Goal: Information Seeking & Learning: Learn about a topic

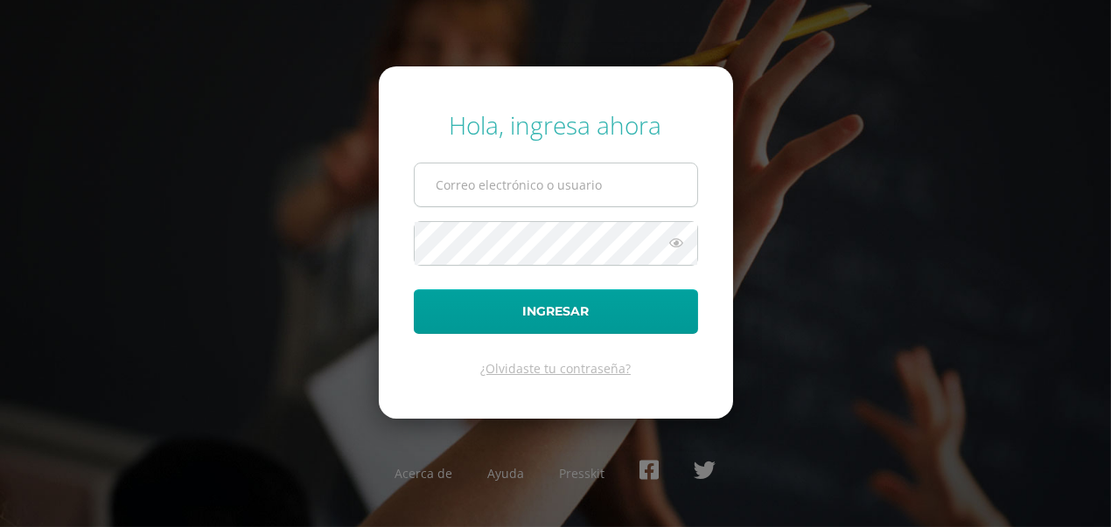
type input "[EMAIL_ADDRESS][DOMAIN_NAME]"
click at [597, 189] on input "696@laestrella.edu.gt" at bounding box center [556, 185] width 283 height 43
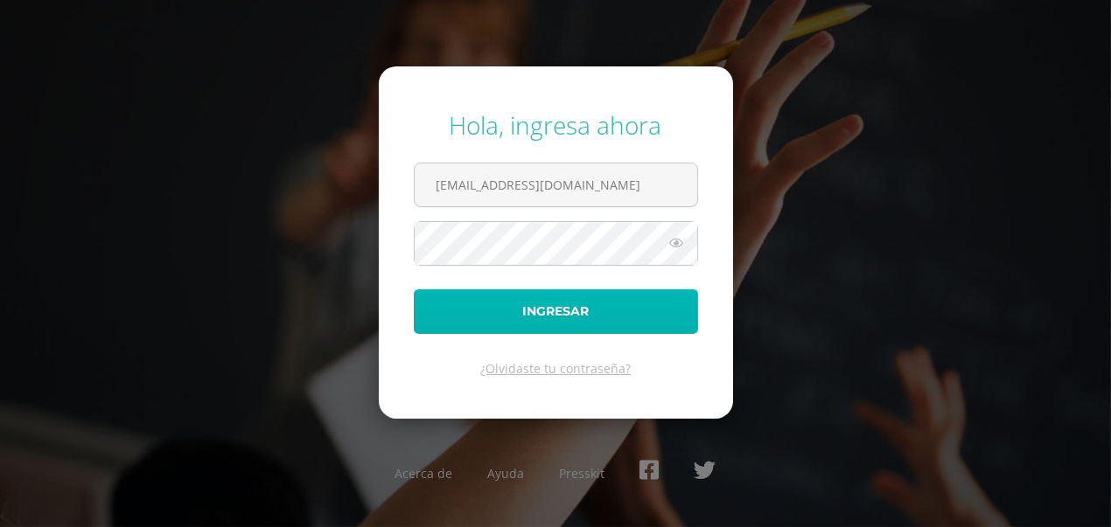
click at [555, 312] on button "Ingresar" at bounding box center [556, 312] width 284 height 45
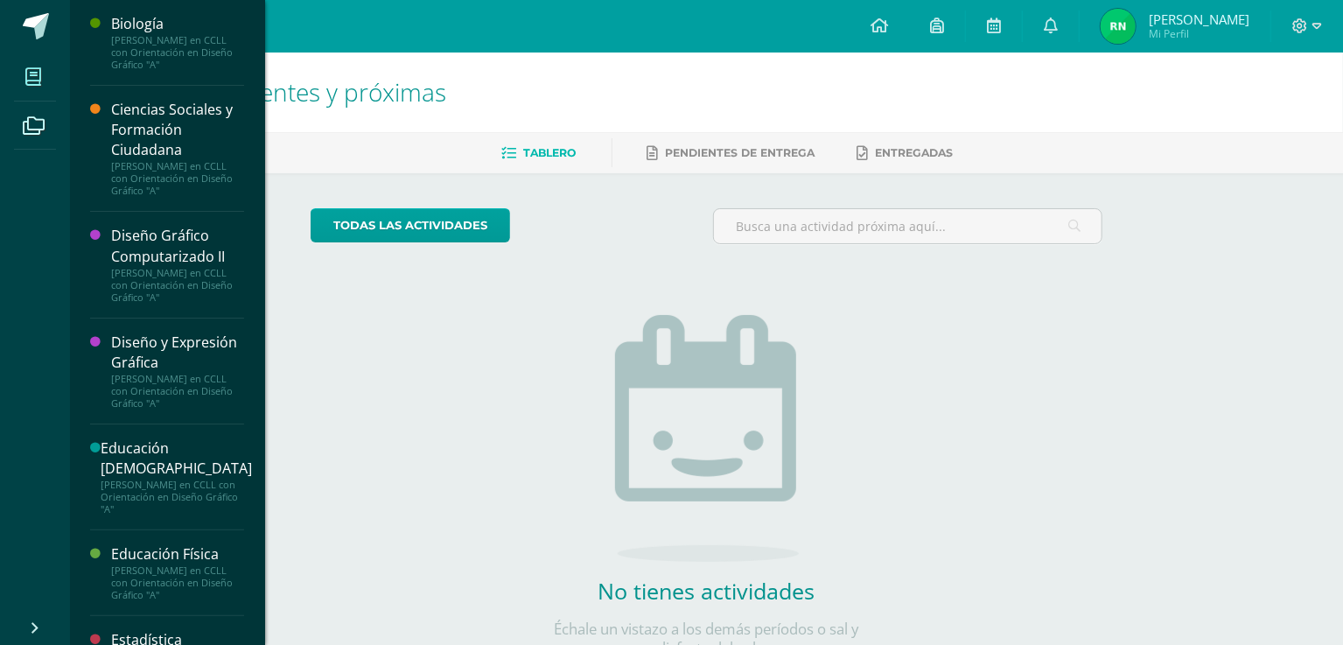
click at [33, 76] on icon at bounding box center [33, 76] width 16 height 17
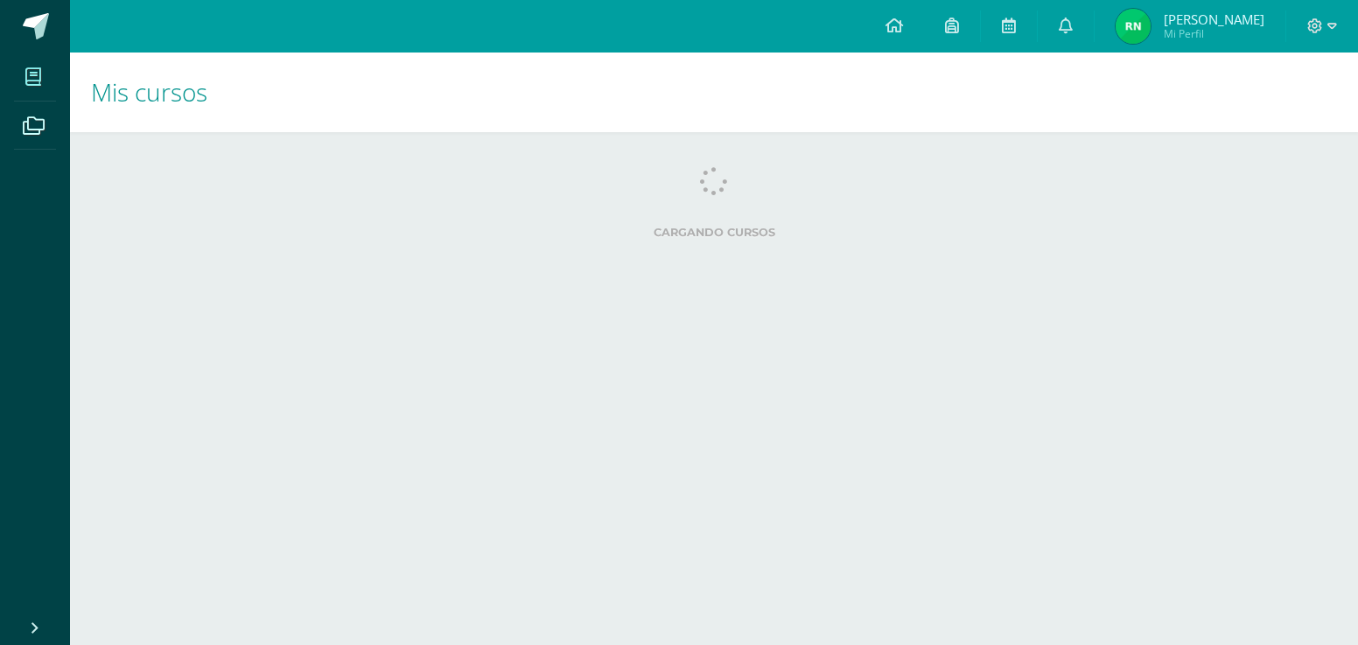
click at [31, 82] on icon at bounding box center [33, 76] width 16 height 17
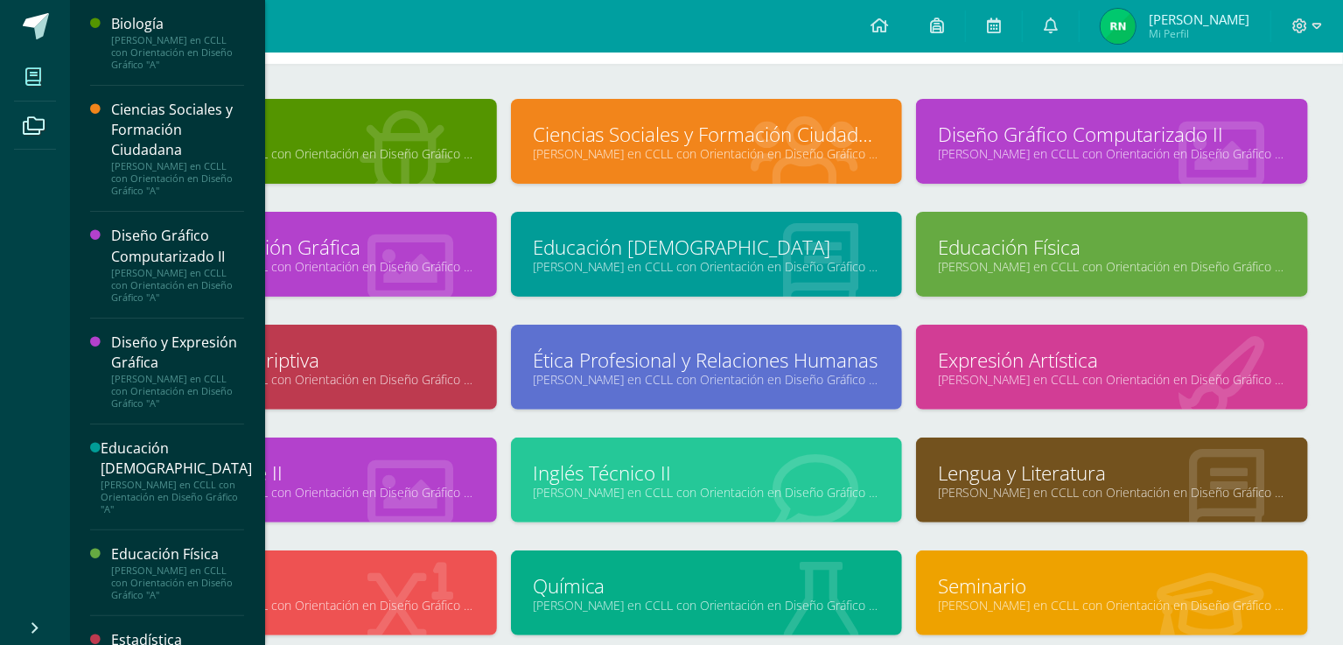
scroll to position [70, 0]
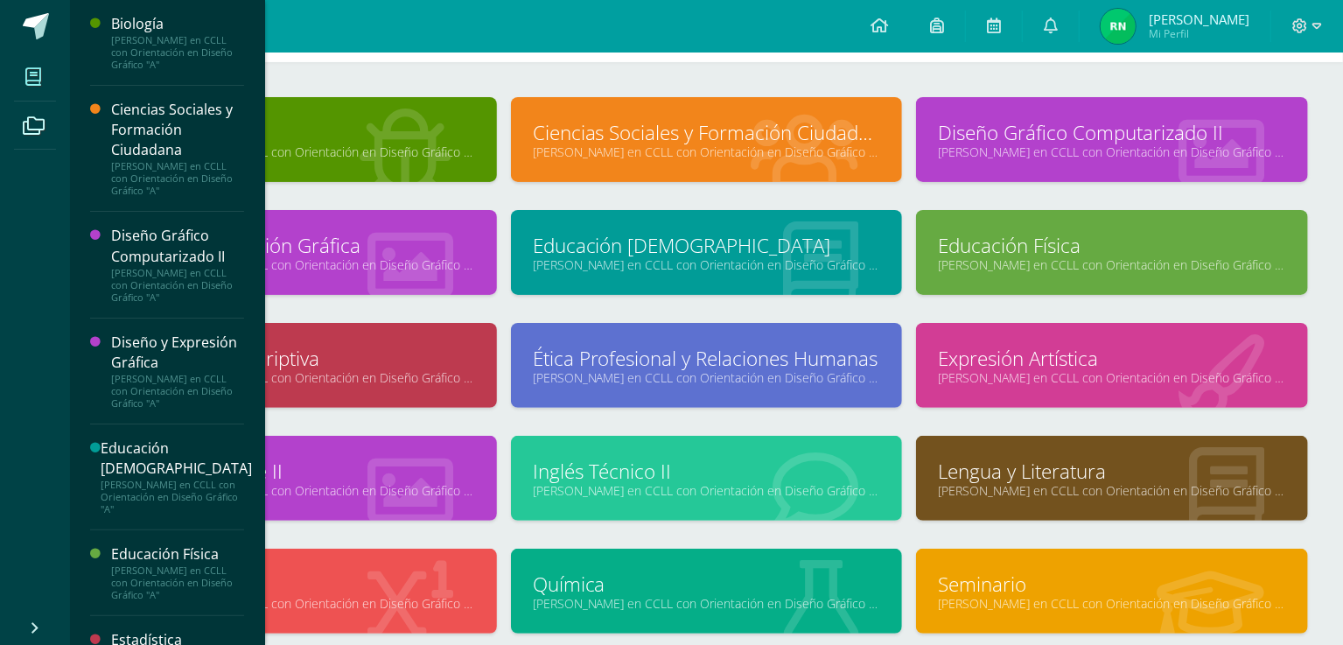
click at [319, 360] on link "Estadística Descriptiva" at bounding box center [301, 358] width 348 height 27
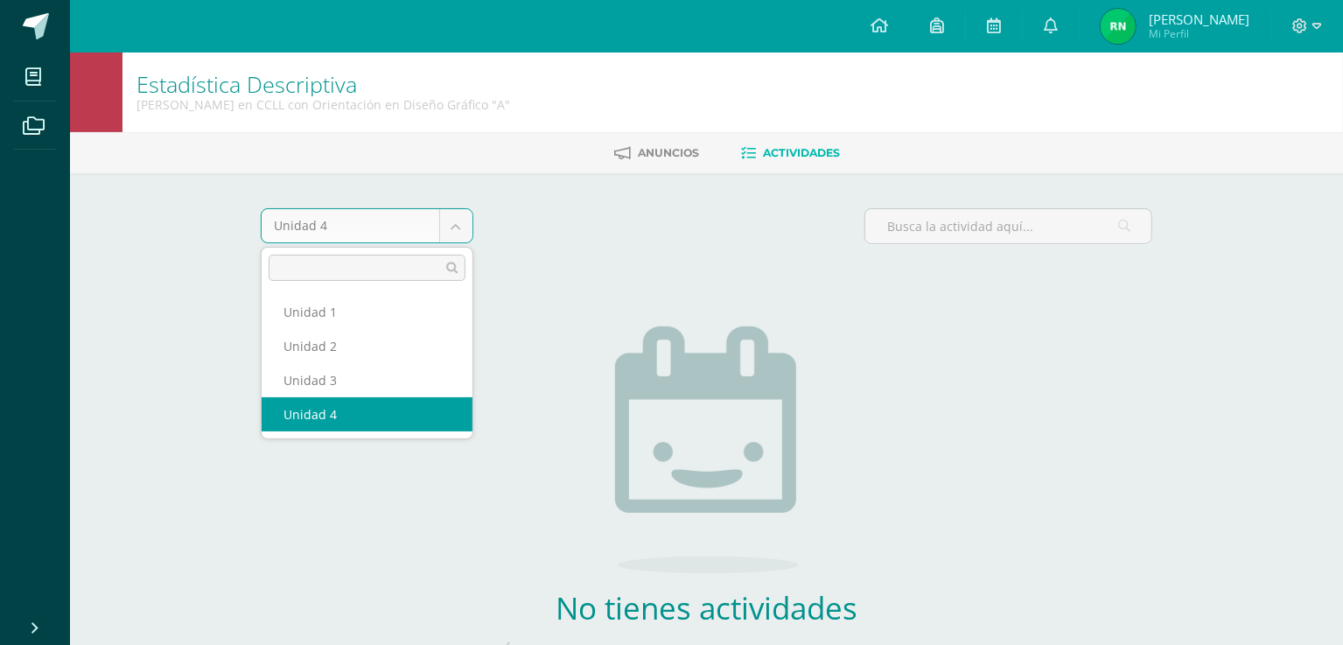
click at [445, 224] on body "Mis cursos Archivos Cerrar panel Biología [PERSON_NAME] en CCLL con Orientación…" at bounding box center [671, 376] width 1343 height 752
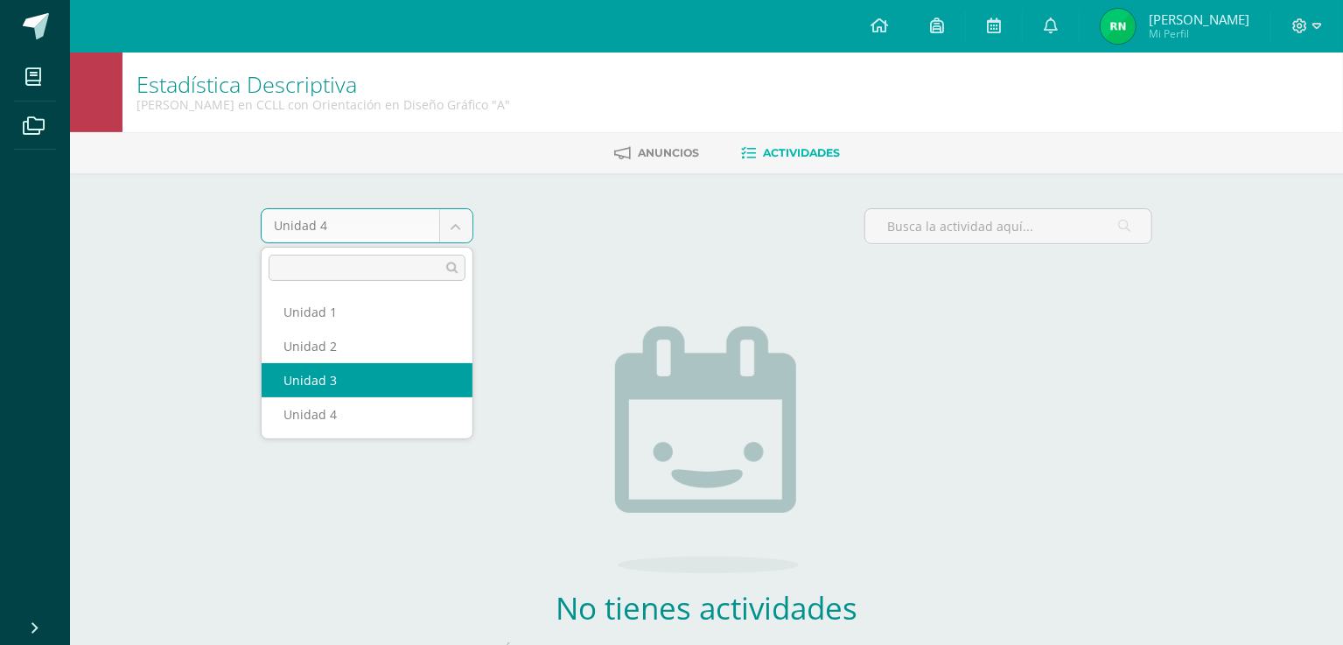
select select "Unidad 3"
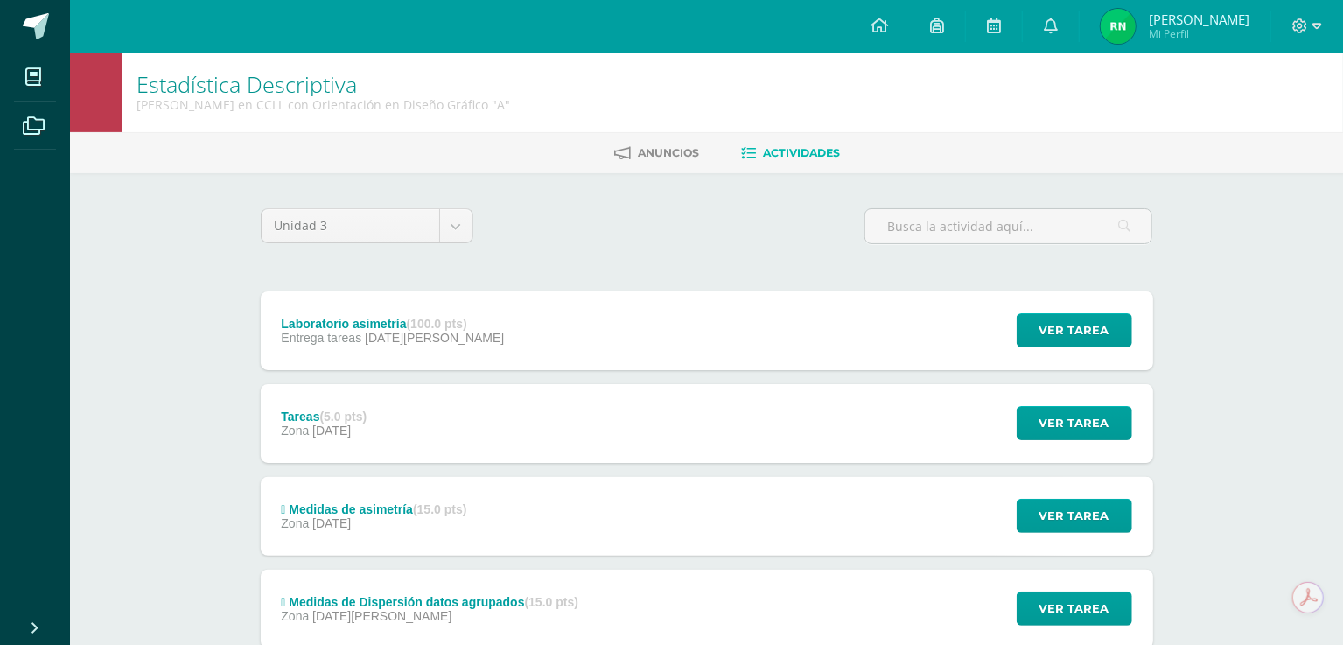
scroll to position [305, 0]
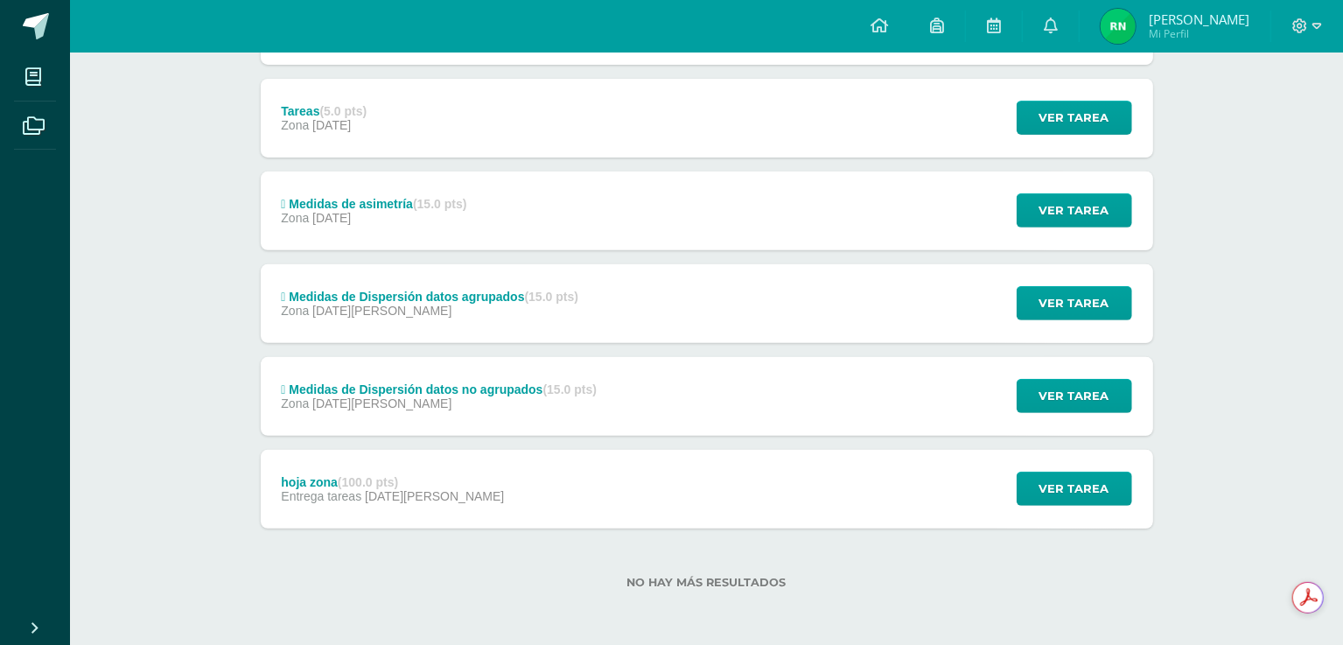
click at [690, 488] on div "hoja zona (100.0 pts) Entrega tareas 03 de Junio Ver tarea hoja zona Estadístic…" at bounding box center [707, 489] width 892 height 79
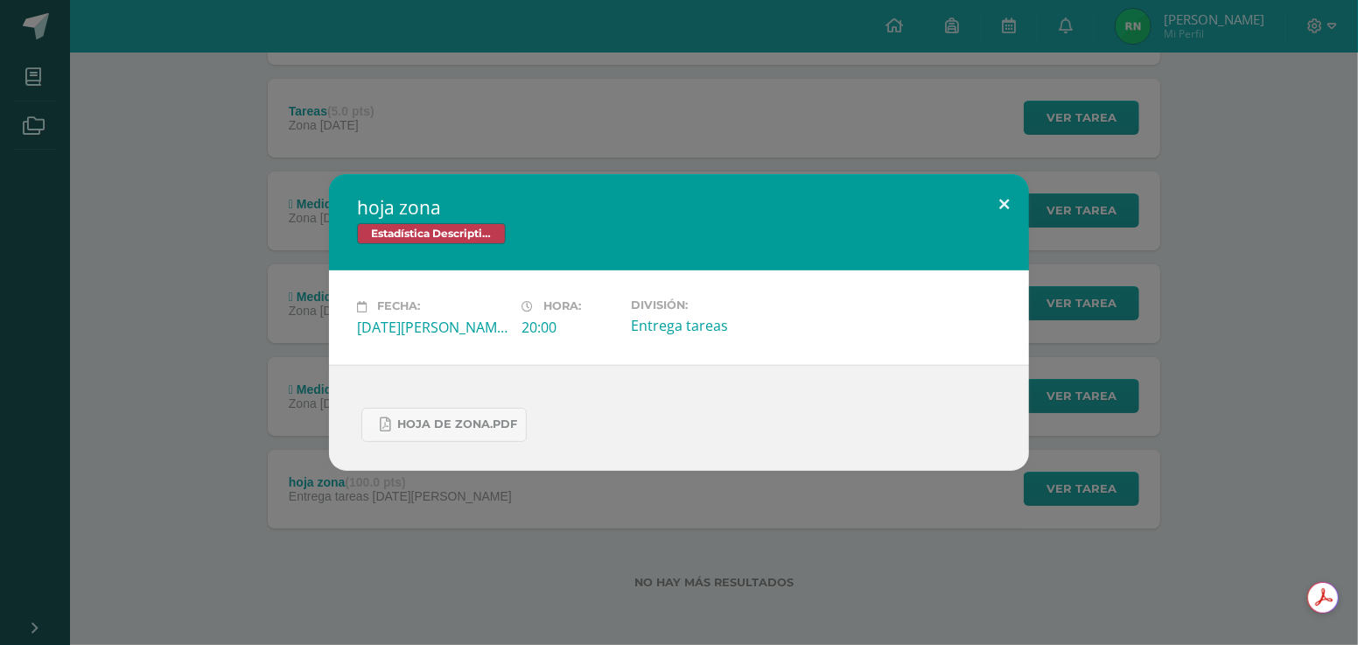
click at [1007, 199] on button at bounding box center [1004, 203] width 50 height 59
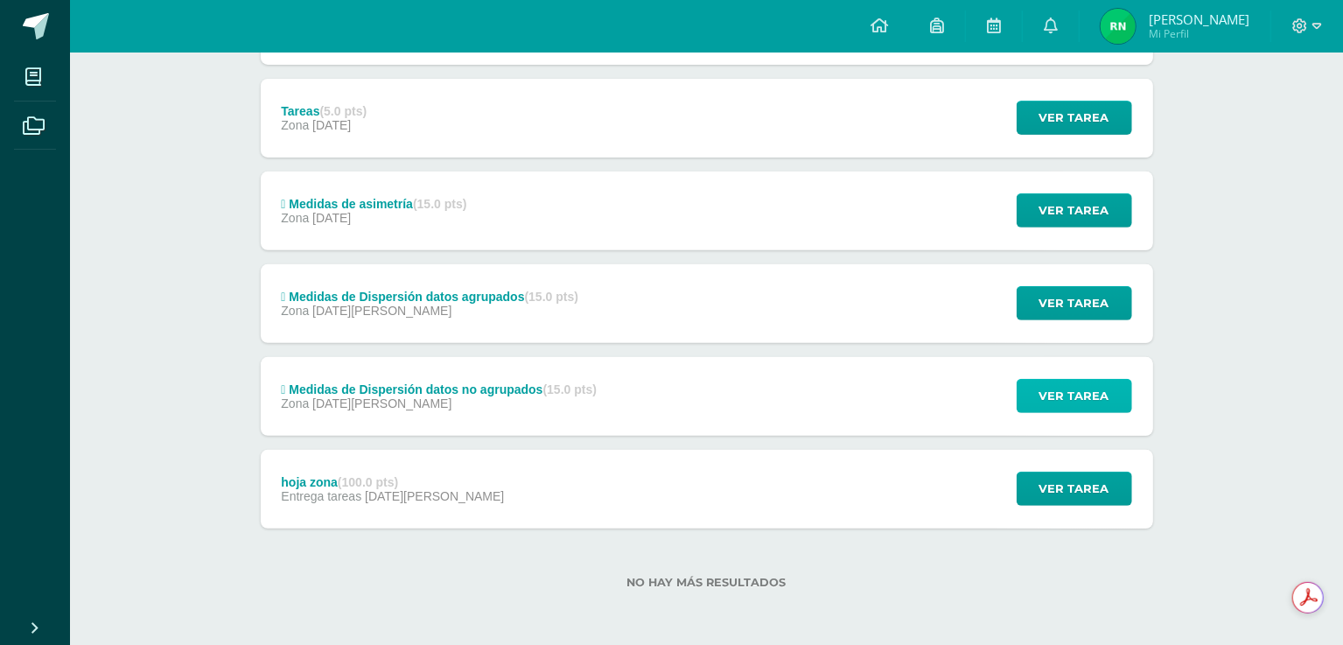
click at [1065, 380] on span "Ver tarea" at bounding box center [1074, 396] width 70 height 32
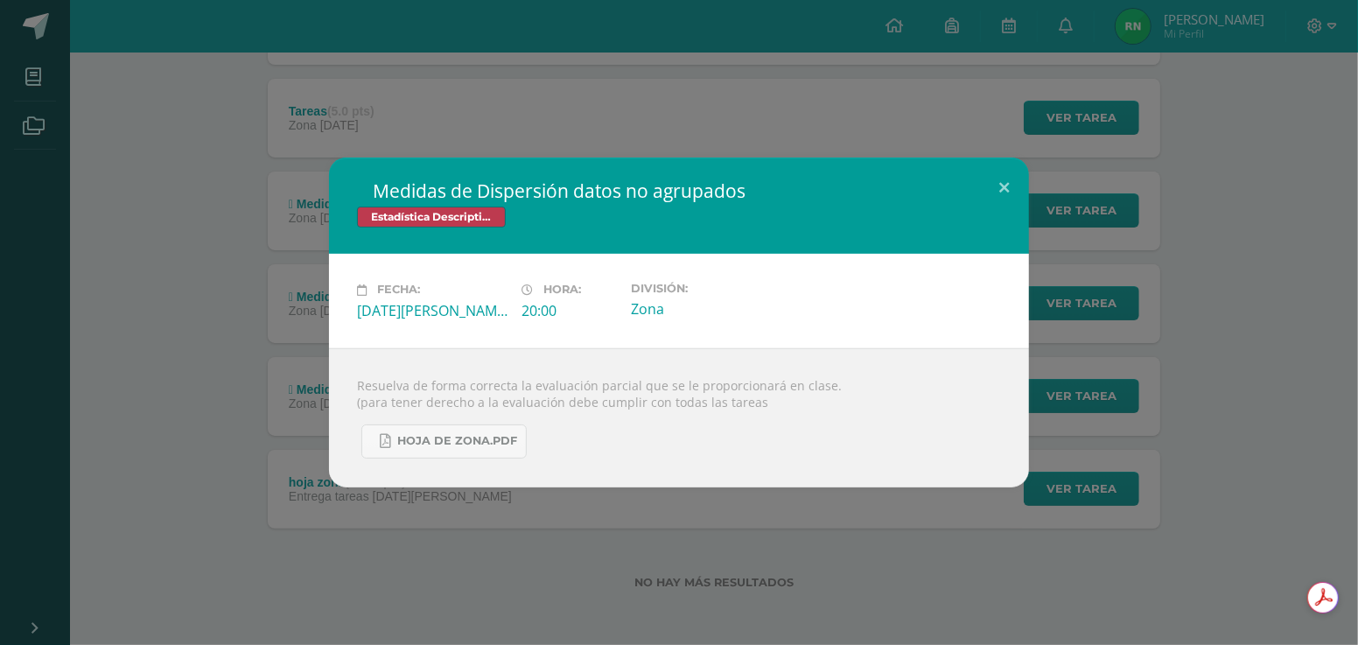
click at [696, 83] on div " Medidas de Dispersión datos no agrupados Estadística Descriptiva Fecha: Jueve…" at bounding box center [679, 322] width 1358 height 645
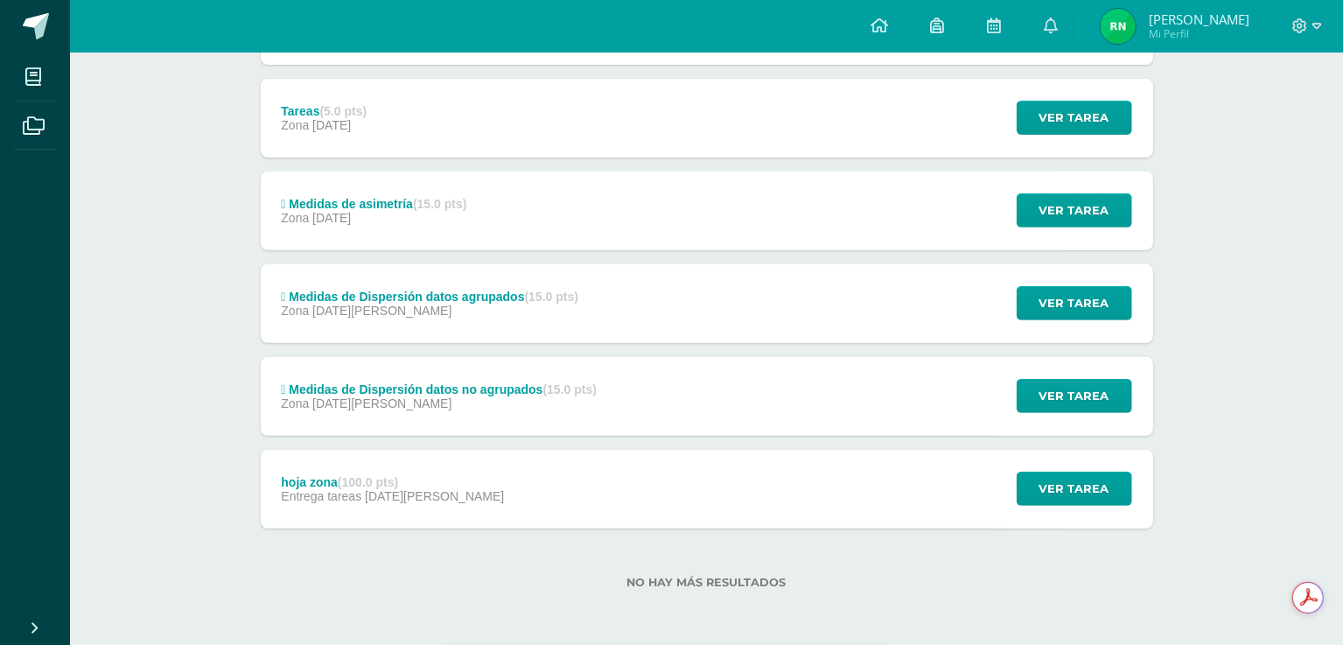
click at [599, 324] on div " Medidas de Dispersión datos agrupados (15.0 pts) Zona 19 de Junio" at bounding box center [430, 303] width 339 height 79
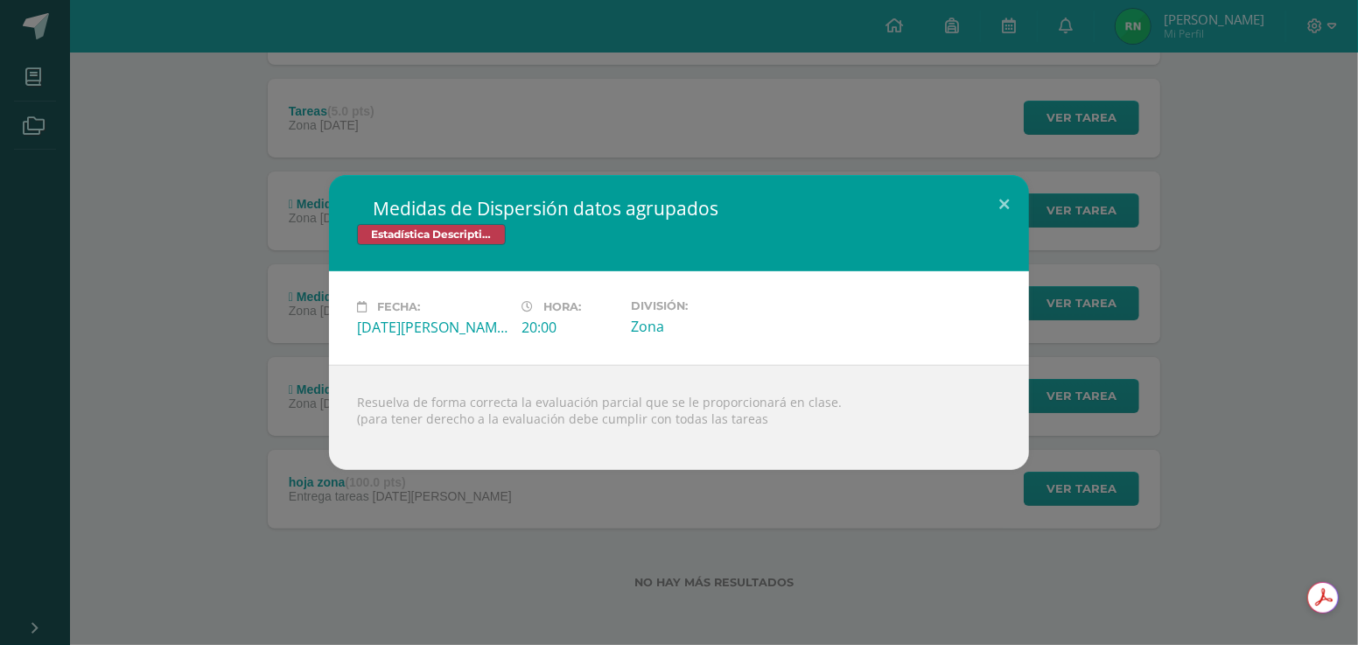
click at [872, 81] on div " Medidas de Dispersión datos agrupados Estadística Descriptiva Fecha: Jueves 1…" at bounding box center [679, 322] width 1358 height 645
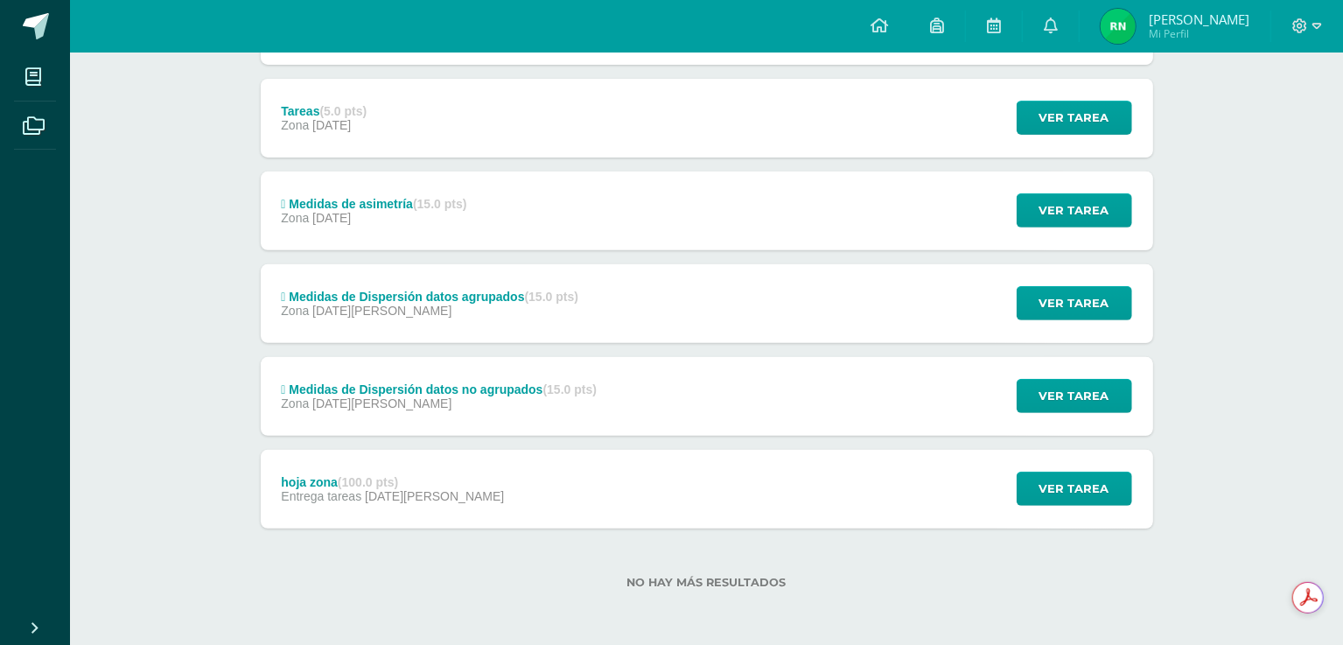
click at [843, 204] on div " Medidas de asimetría (15.0 pts) Zona 15 de Julio Ver tarea  Medidas de asime…" at bounding box center [707, 210] width 892 height 79
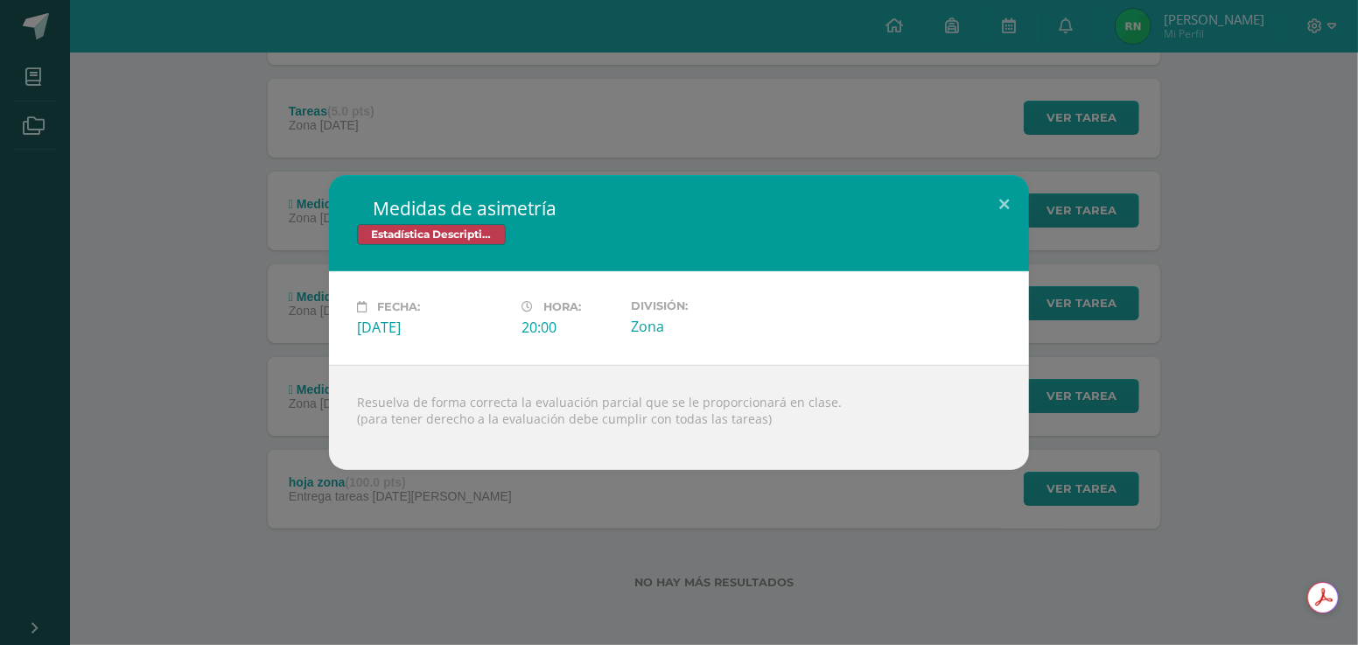
click at [971, 74] on div " Medidas de asimetría Estadística Descriptiva Fecha: Martes 15 de Julio Hora: …" at bounding box center [679, 322] width 1358 height 645
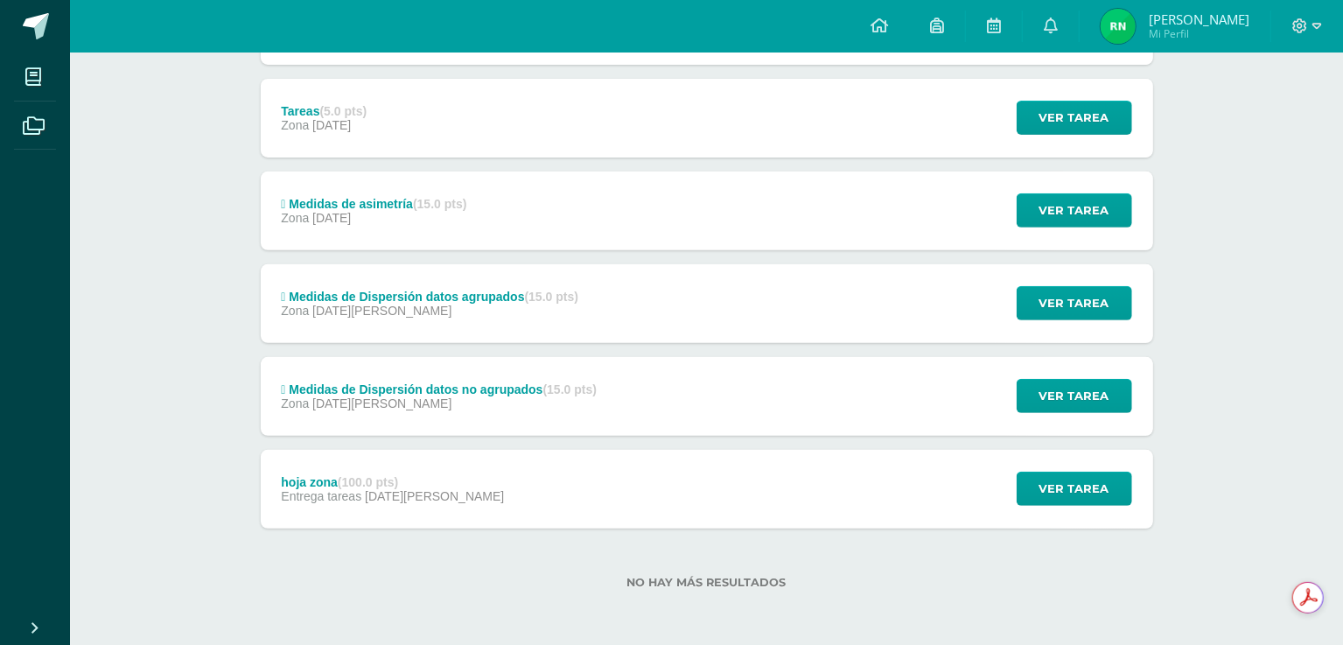
click at [965, 112] on div "Tareas (5.0 pts) Zona 17 de Julio Ver tarea Tareas Estadística Descriptiva Carg…" at bounding box center [707, 118] width 892 height 79
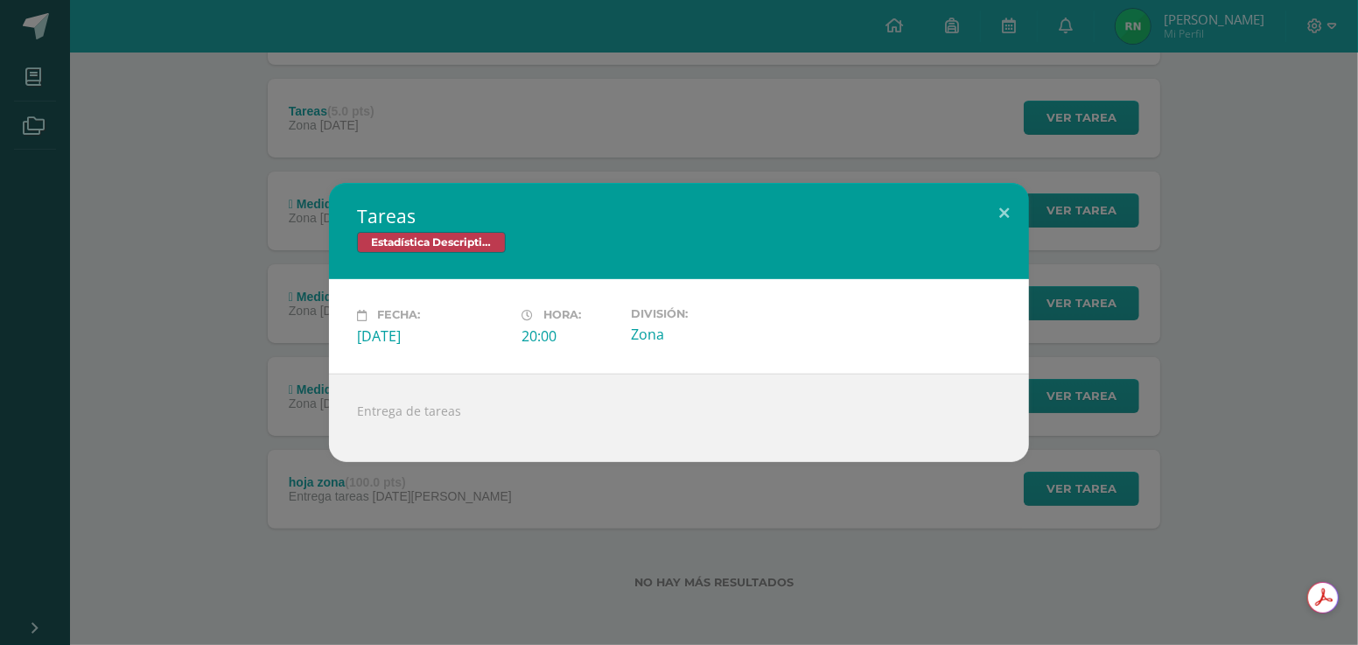
click at [1064, 110] on div "Tareas Estadística Descriptiva Fecha: Jueves 17 de Julio Hora: 20:00 División: …" at bounding box center [679, 322] width 1358 height 645
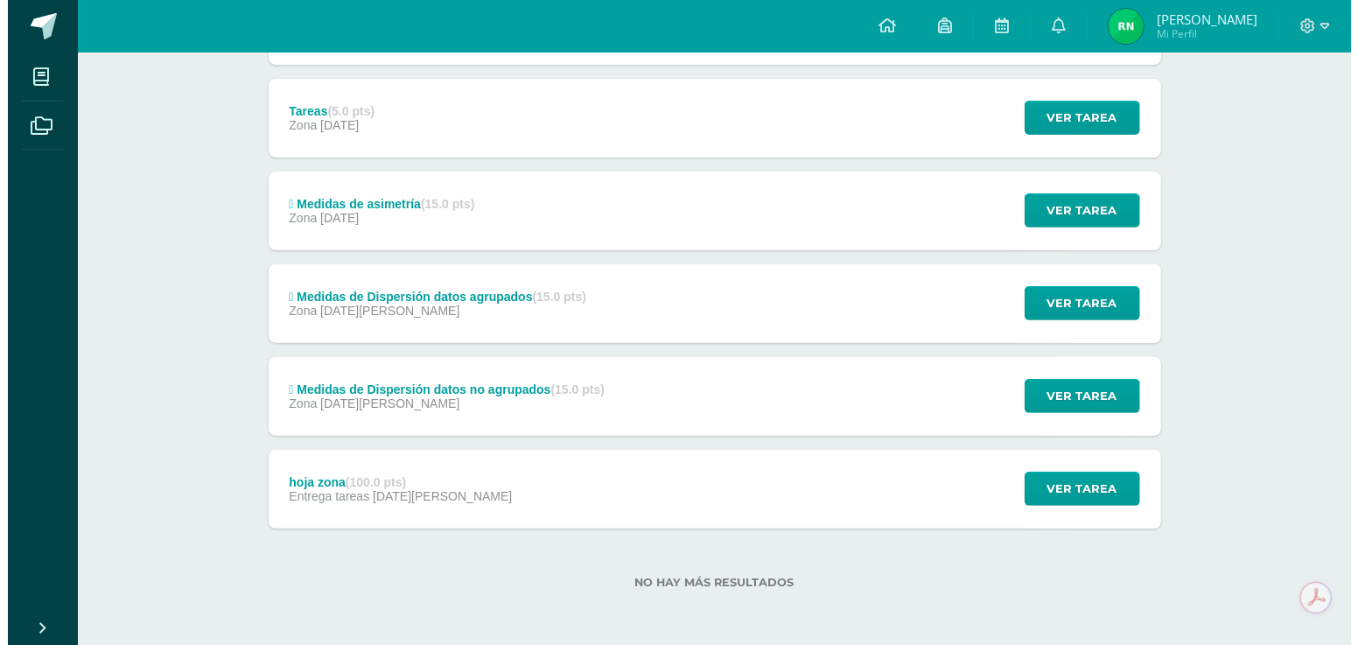
scroll to position [0, 0]
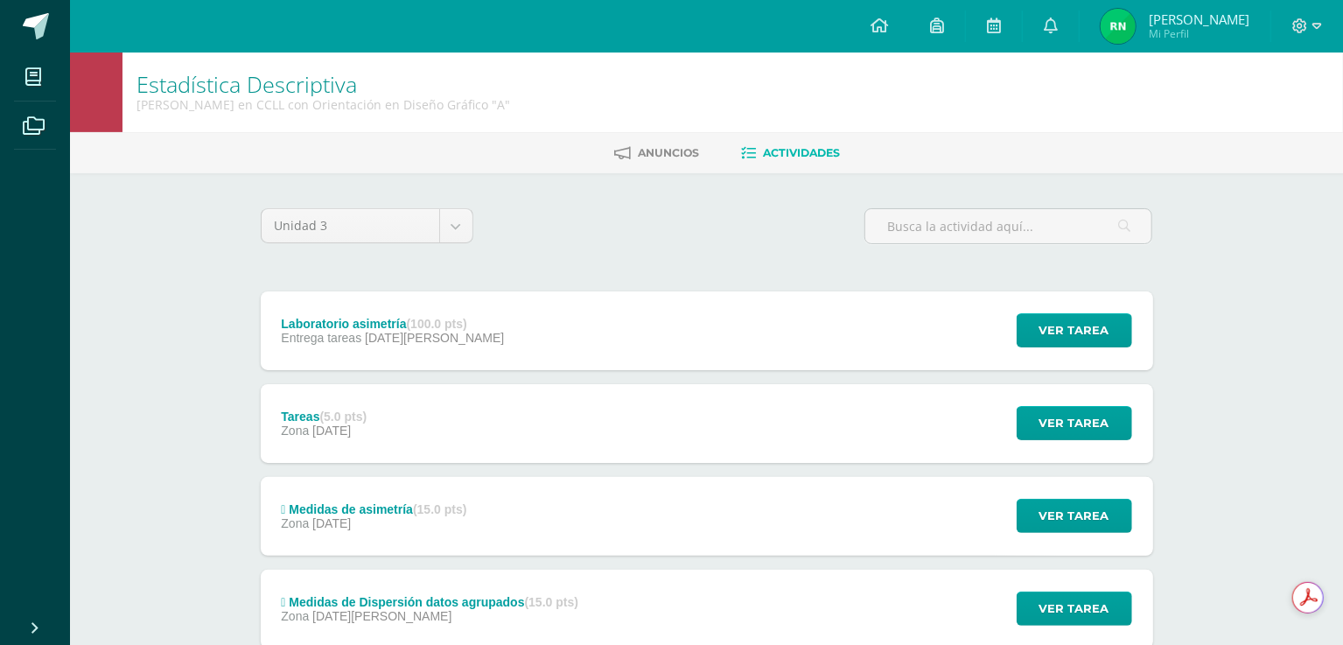
click at [1016, 362] on div "Ver tarea" at bounding box center [1071, 330] width 163 height 79
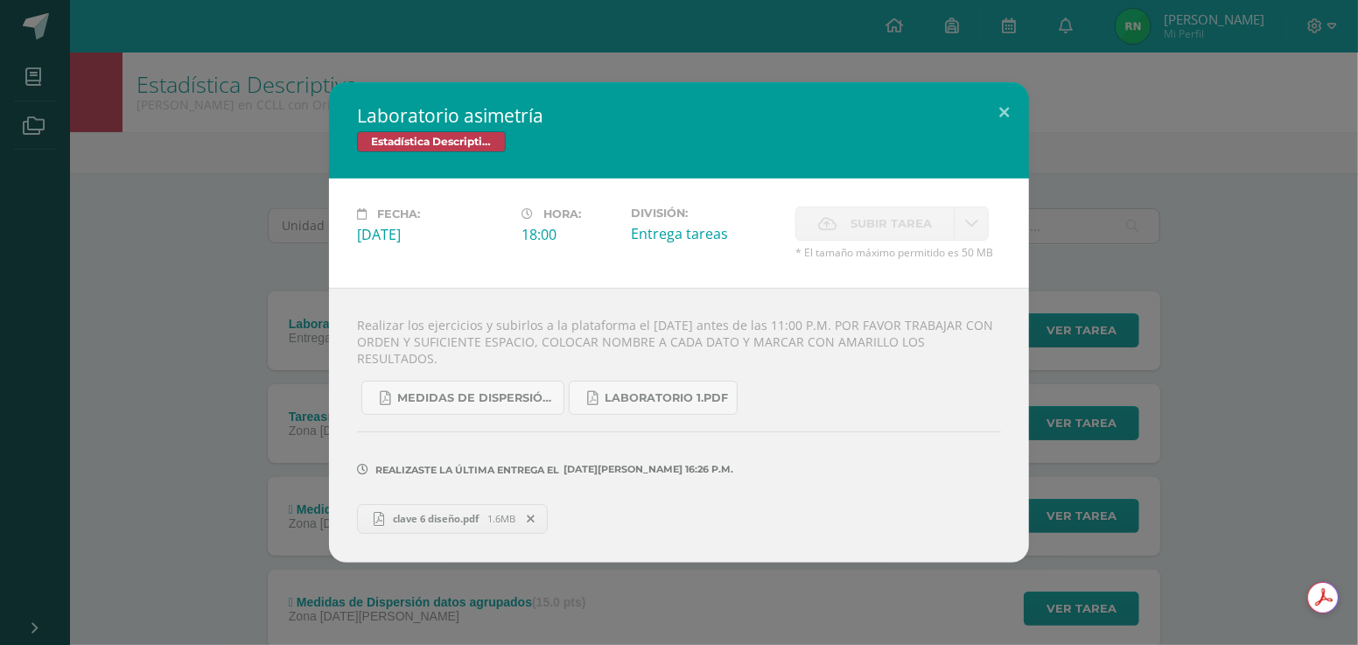
click at [477, 520] on link "clave 6 diseño.pdf 1.6MB" at bounding box center [452, 519] width 191 height 30
